Goal: Information Seeking & Learning: Learn about a topic

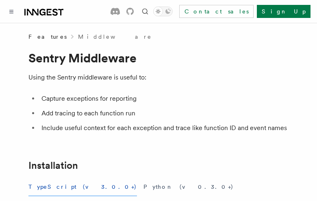
click at [54, 186] on button "TypeScript (v3.0.0+)" at bounding box center [82, 186] width 109 height 18
click at [144, 186] on button "Python (v0.3.0+)" at bounding box center [189, 186] width 90 height 18
